Goal: Task Accomplishment & Management: Manage account settings

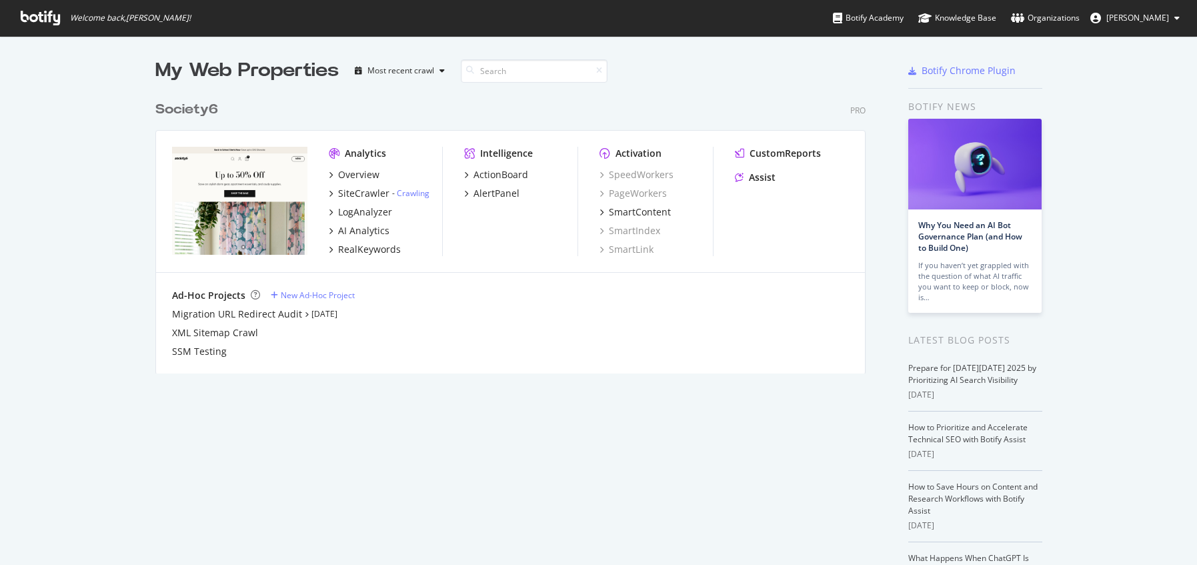
scroll to position [565, 1197]
click at [1109, 200] on div "My Web Properties Most recent crawl Society6 Pro Analytics Overview SiteCrawler…" at bounding box center [598, 348] width 1197 height 625
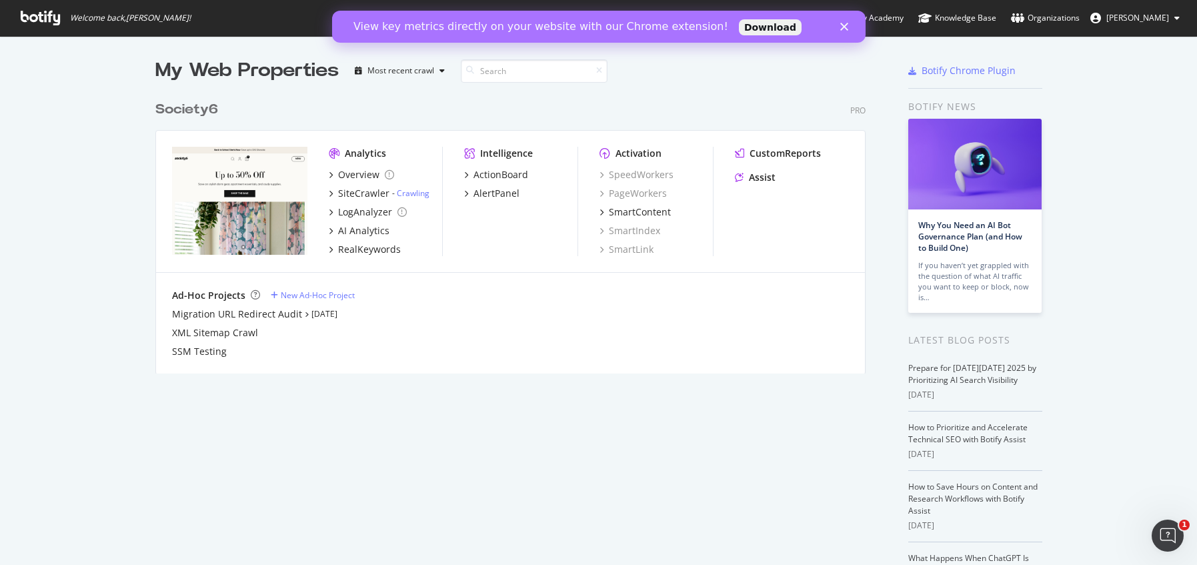
scroll to position [0, 0]
click at [846, 23] on polygon "Close" at bounding box center [844, 27] width 8 height 8
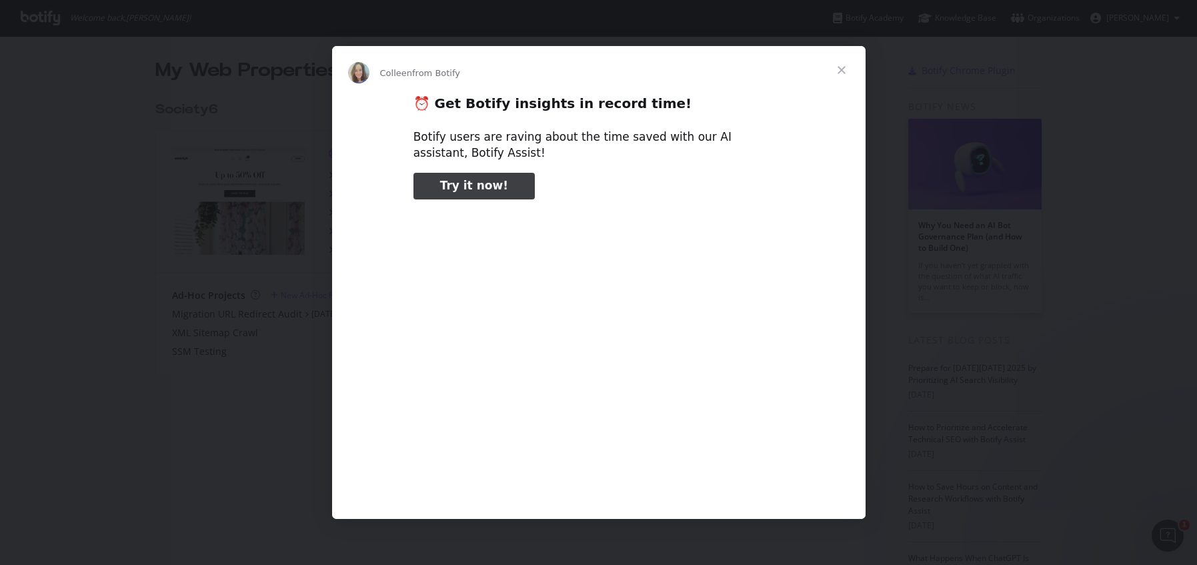
type input "1035421"
click at [844, 69] on span "Close" at bounding box center [842, 70] width 48 height 48
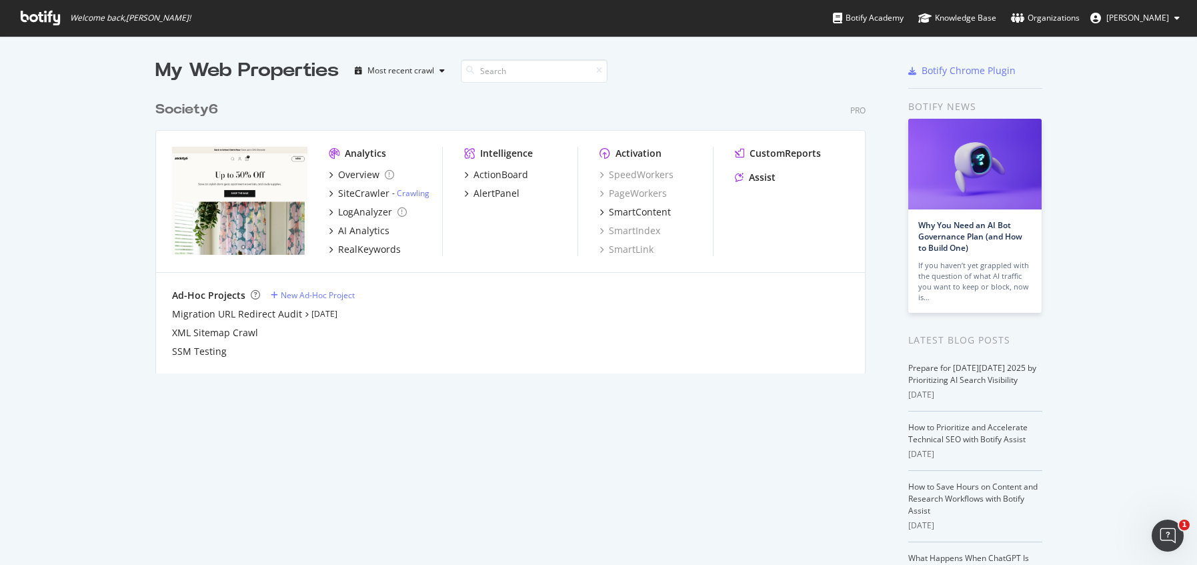
click at [224, 169] on img "grid" at bounding box center [239, 201] width 135 height 108
click at [352, 175] on div "Overview" at bounding box center [358, 174] width 41 height 13
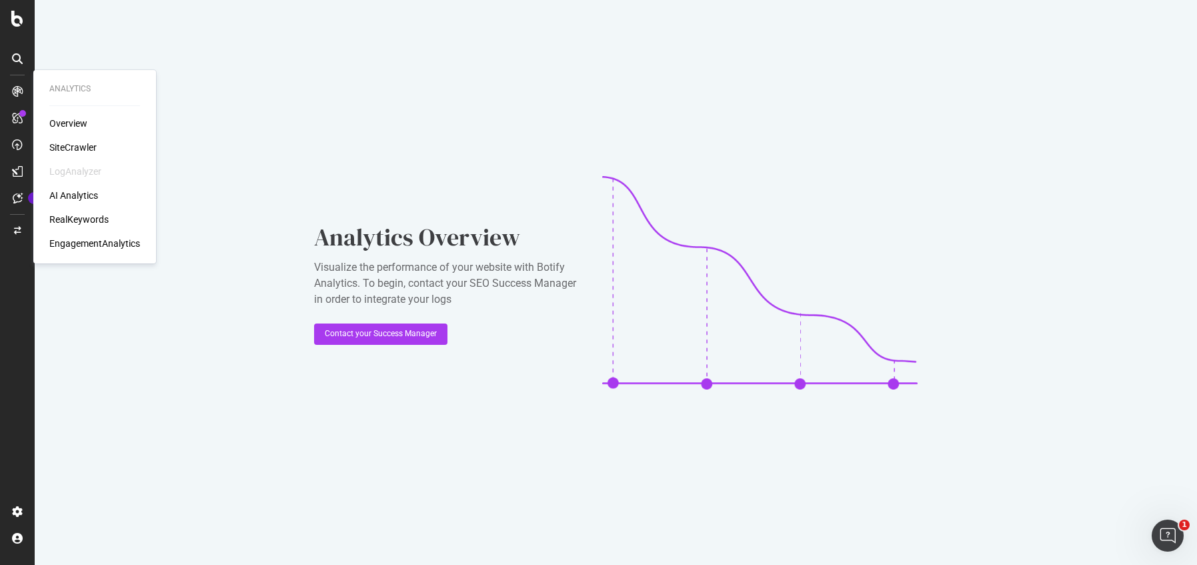
click at [25, 89] on div at bounding box center [17, 91] width 21 height 21
click at [80, 129] on div "Overview" at bounding box center [68, 123] width 38 height 13
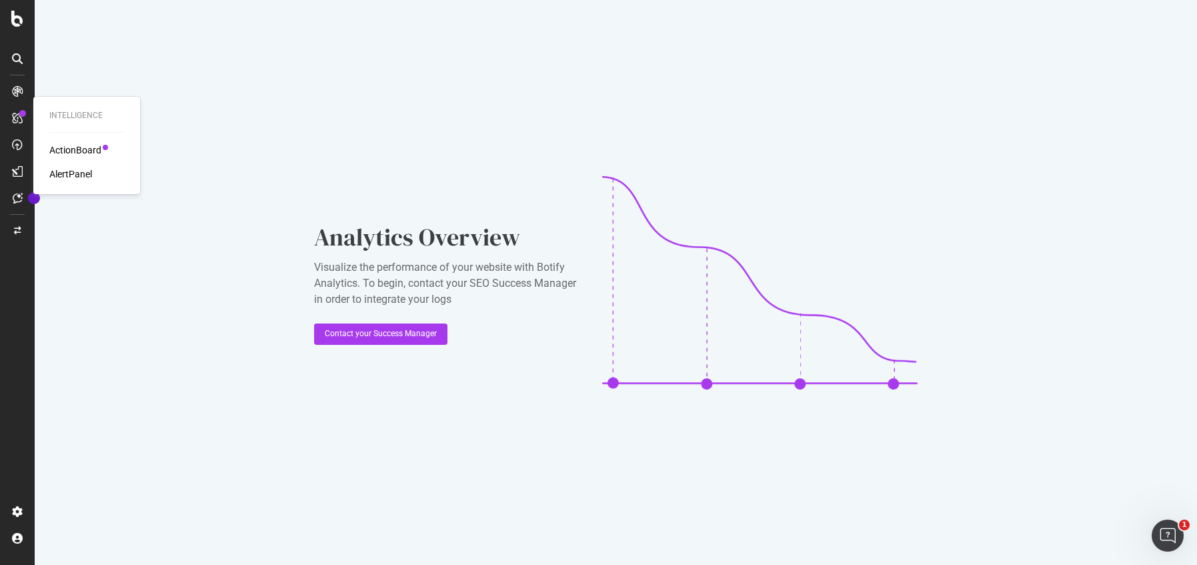
click at [54, 155] on div "ActionBoard" at bounding box center [75, 149] width 52 height 13
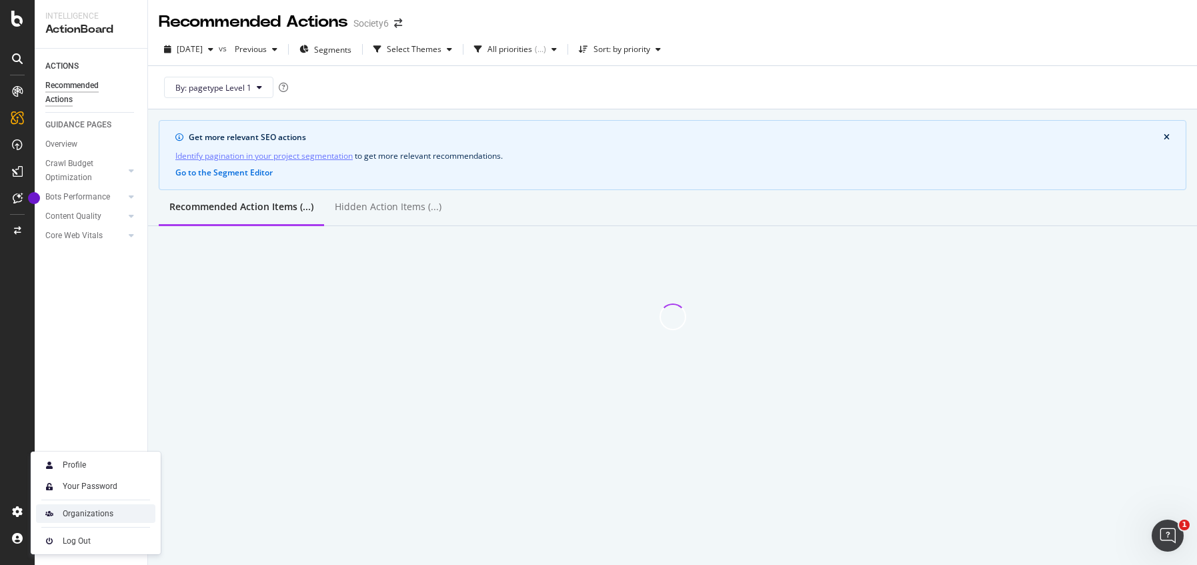
click at [95, 514] on div "Organizations" at bounding box center [88, 513] width 51 height 11
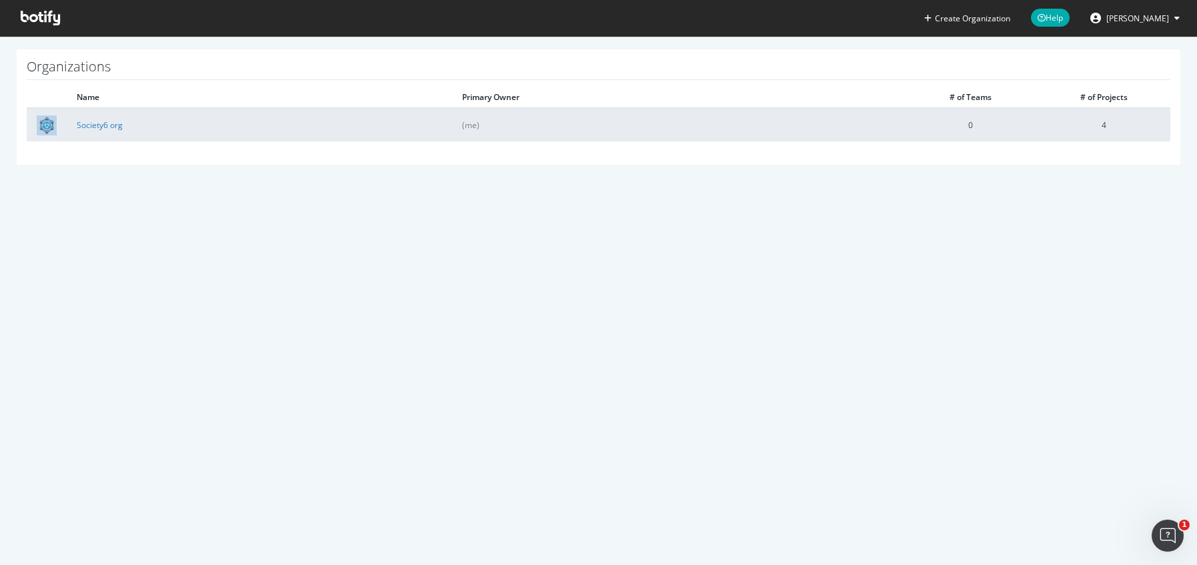
click at [258, 127] on td "Society6 org" at bounding box center [260, 124] width 386 height 33
click at [115, 127] on link "Society6 org" at bounding box center [100, 124] width 46 height 11
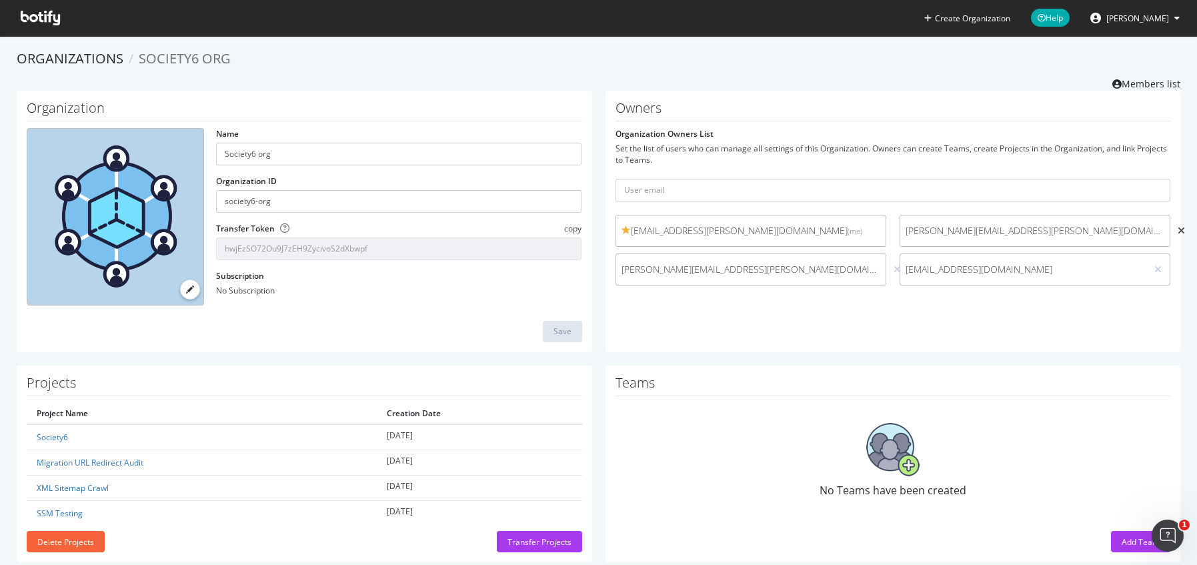
click at [1178, 230] on icon at bounding box center [1181, 230] width 7 height 9
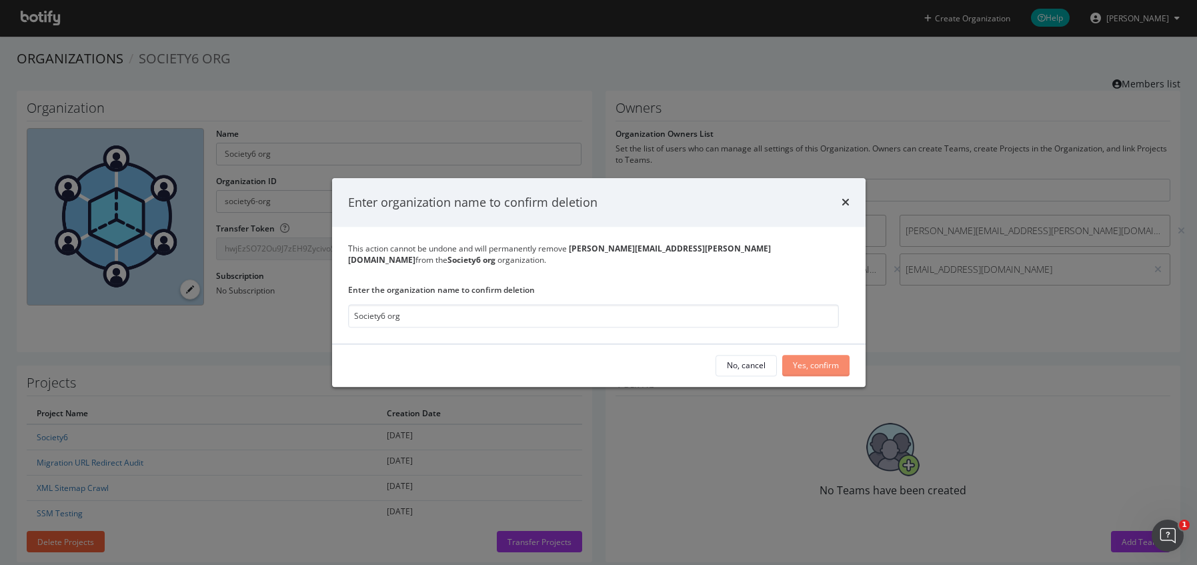
type input "Society6 org"
click at [796, 360] on div "Yes, confirm" at bounding box center [816, 365] width 46 height 11
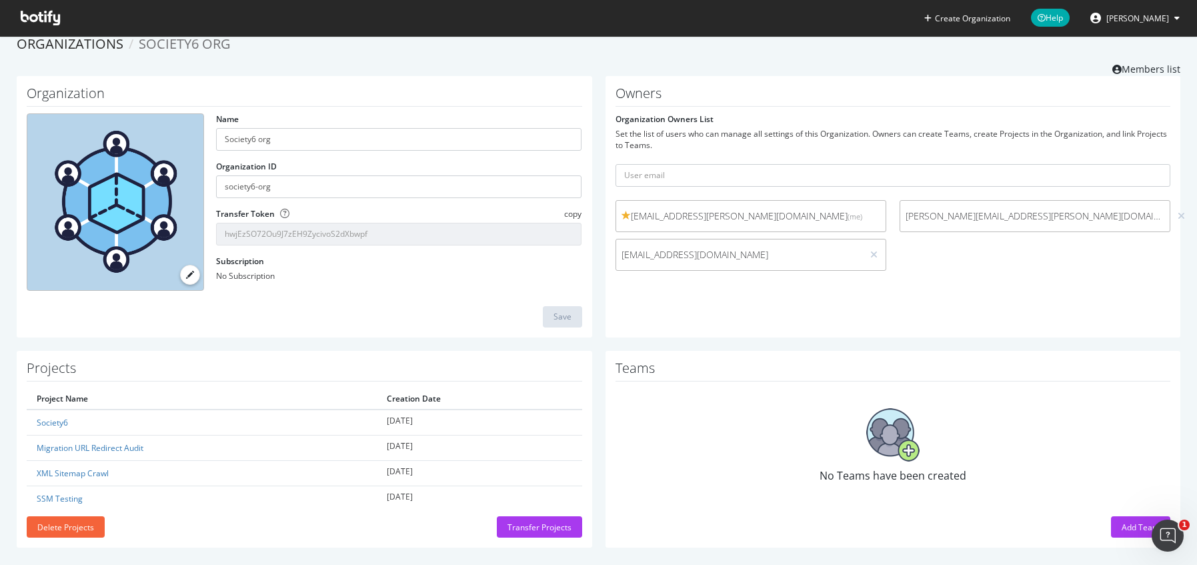
scroll to position [15, 0]
click at [641, 177] on input "text" at bounding box center [894, 174] width 556 height 23
type input "[PERSON_NAME][EMAIL_ADDRESS][PERSON_NAME][DOMAIN_NAME]"
click at [1148, 163] on button "submit" at bounding box center [1159, 174] width 23 height 23
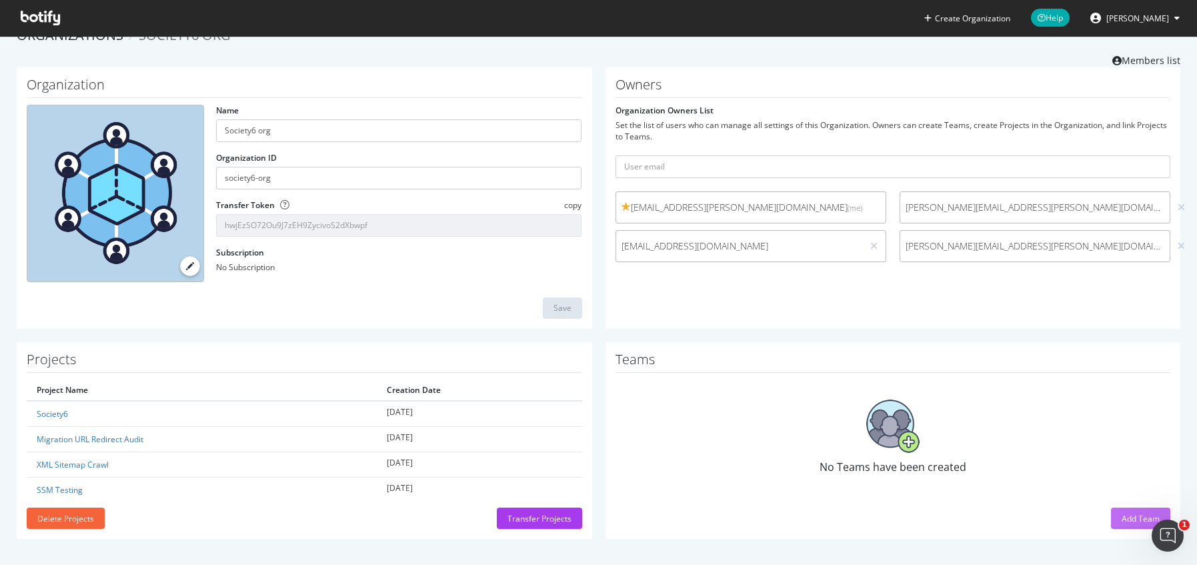
scroll to position [23, 0]
click at [1133, 514] on div "Add Team" at bounding box center [1141, 519] width 38 height 11
